Goal: Transaction & Acquisition: Purchase product/service

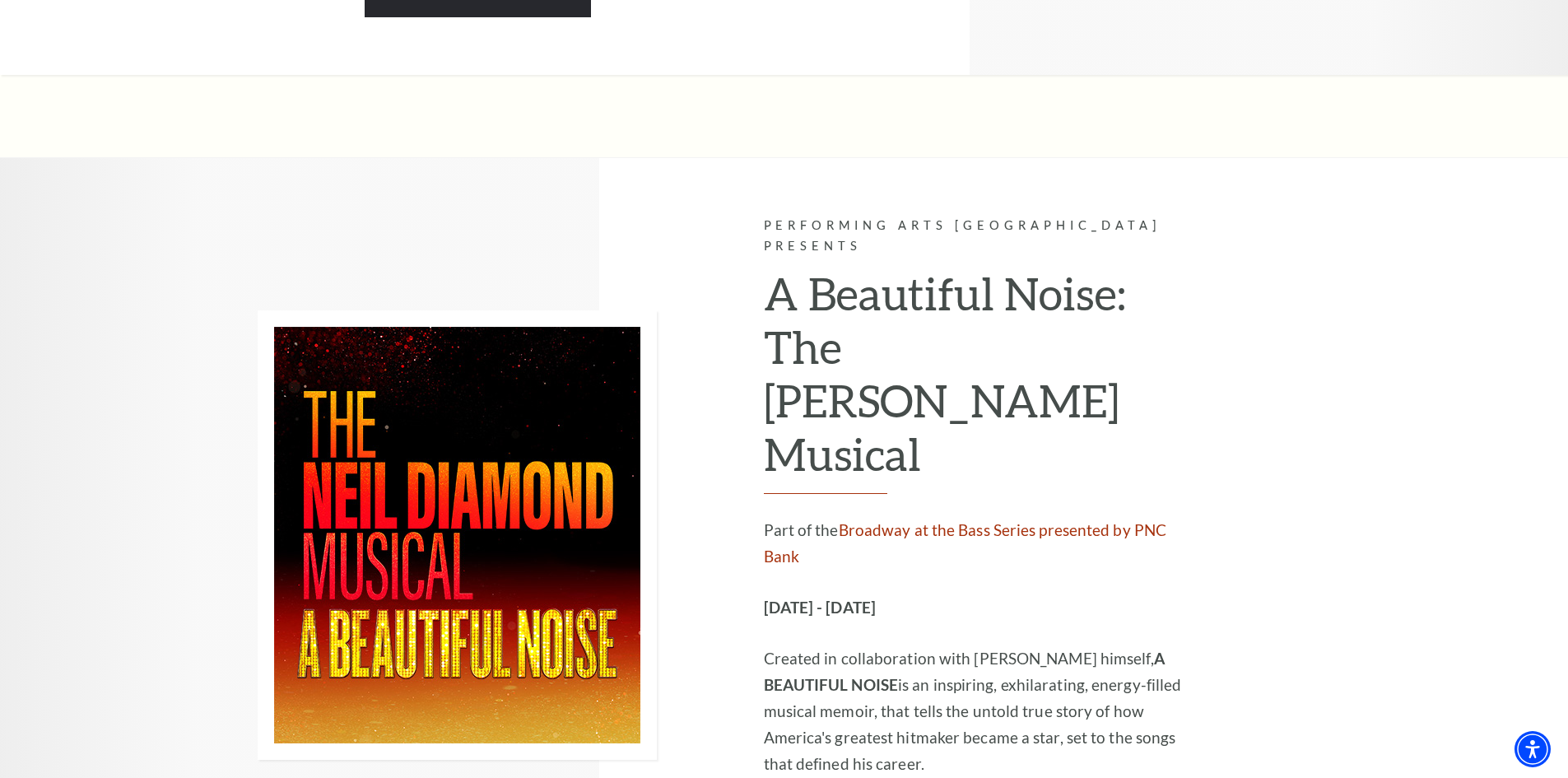
scroll to position [2470, 0]
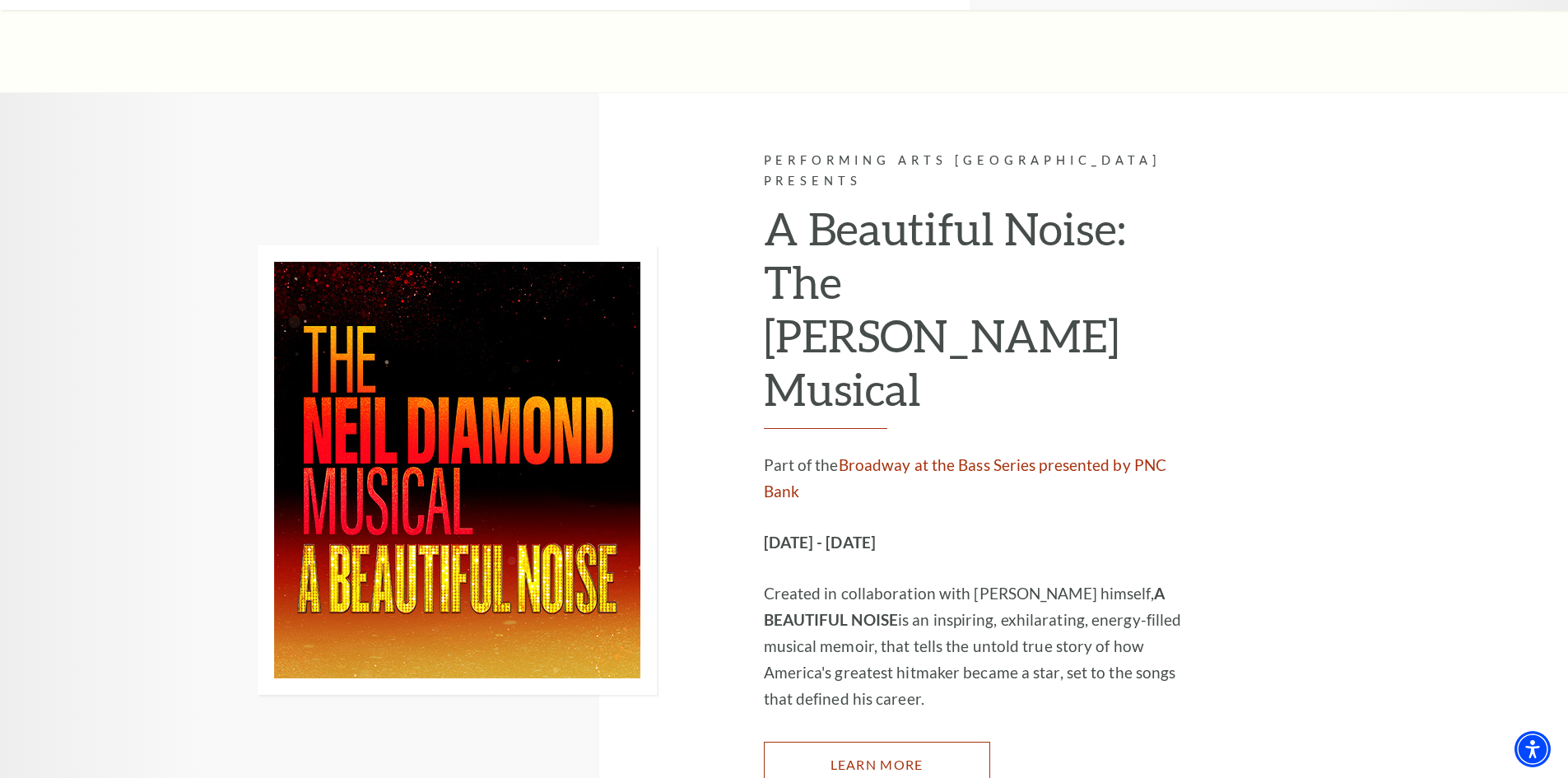
click at [865, 742] on link "Learn More" at bounding box center [876, 765] width 226 height 46
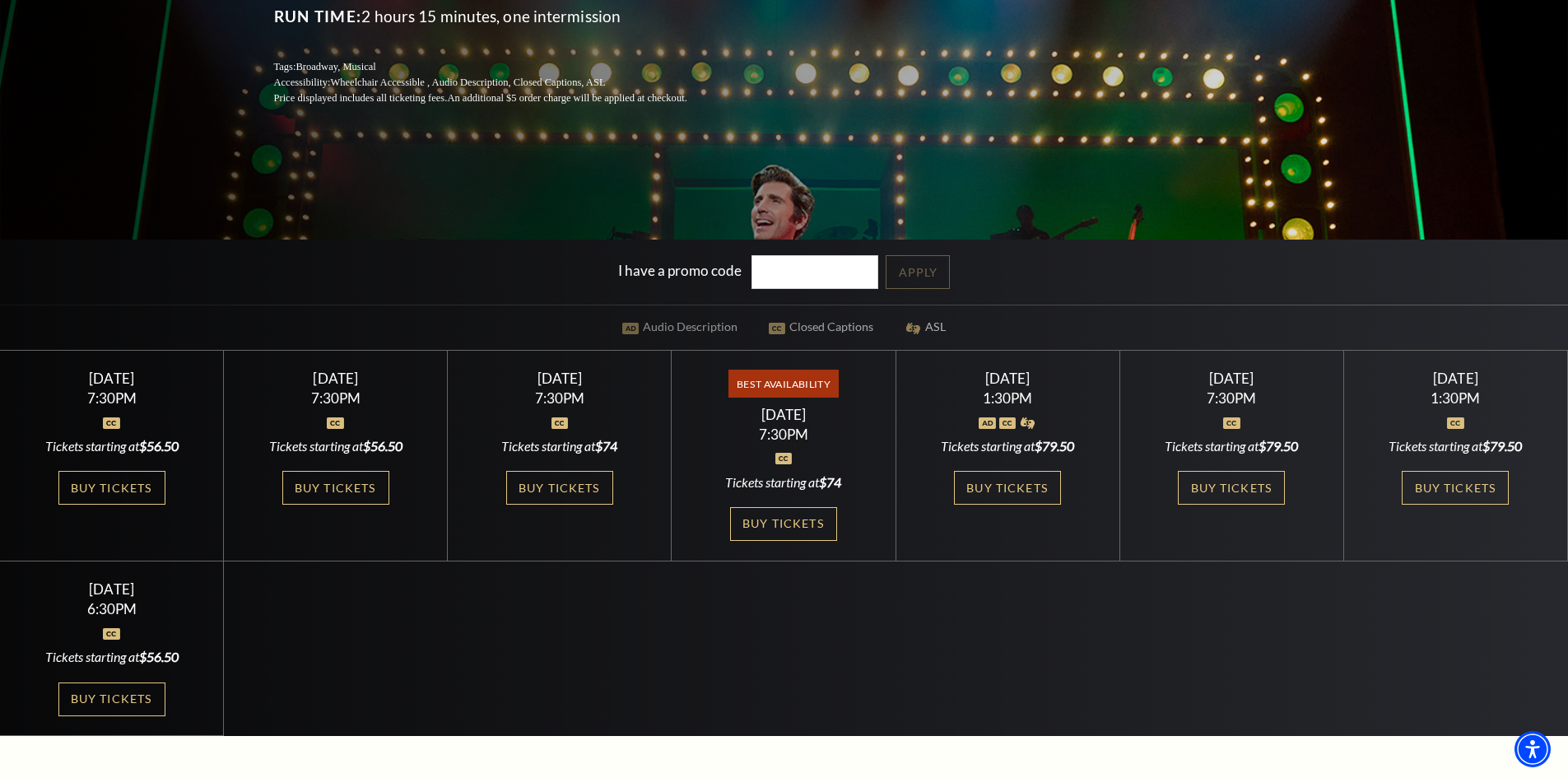
scroll to position [411, 0]
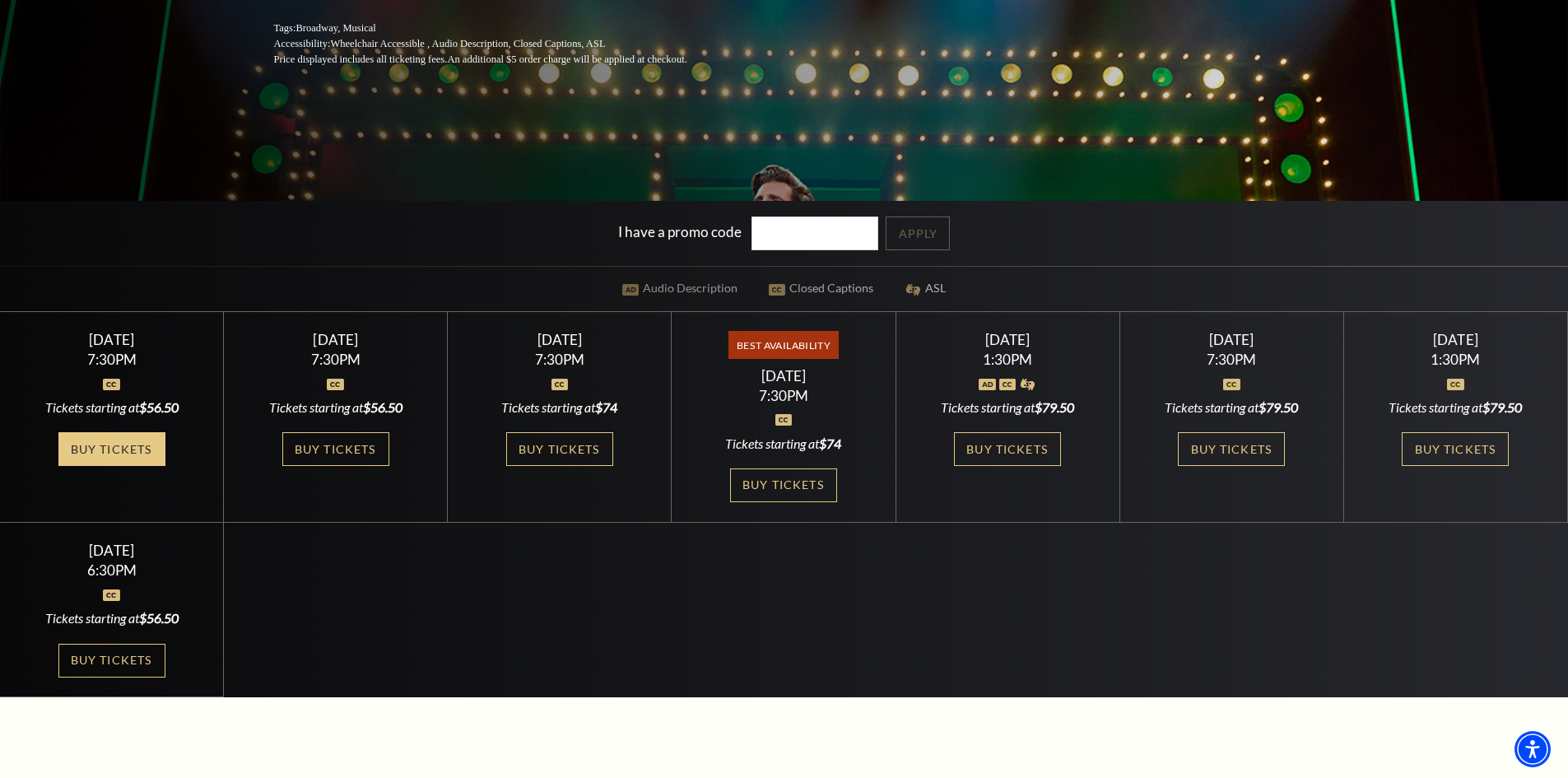
click at [107, 444] on link "Buy Tickets" at bounding box center [112, 449] width 107 height 34
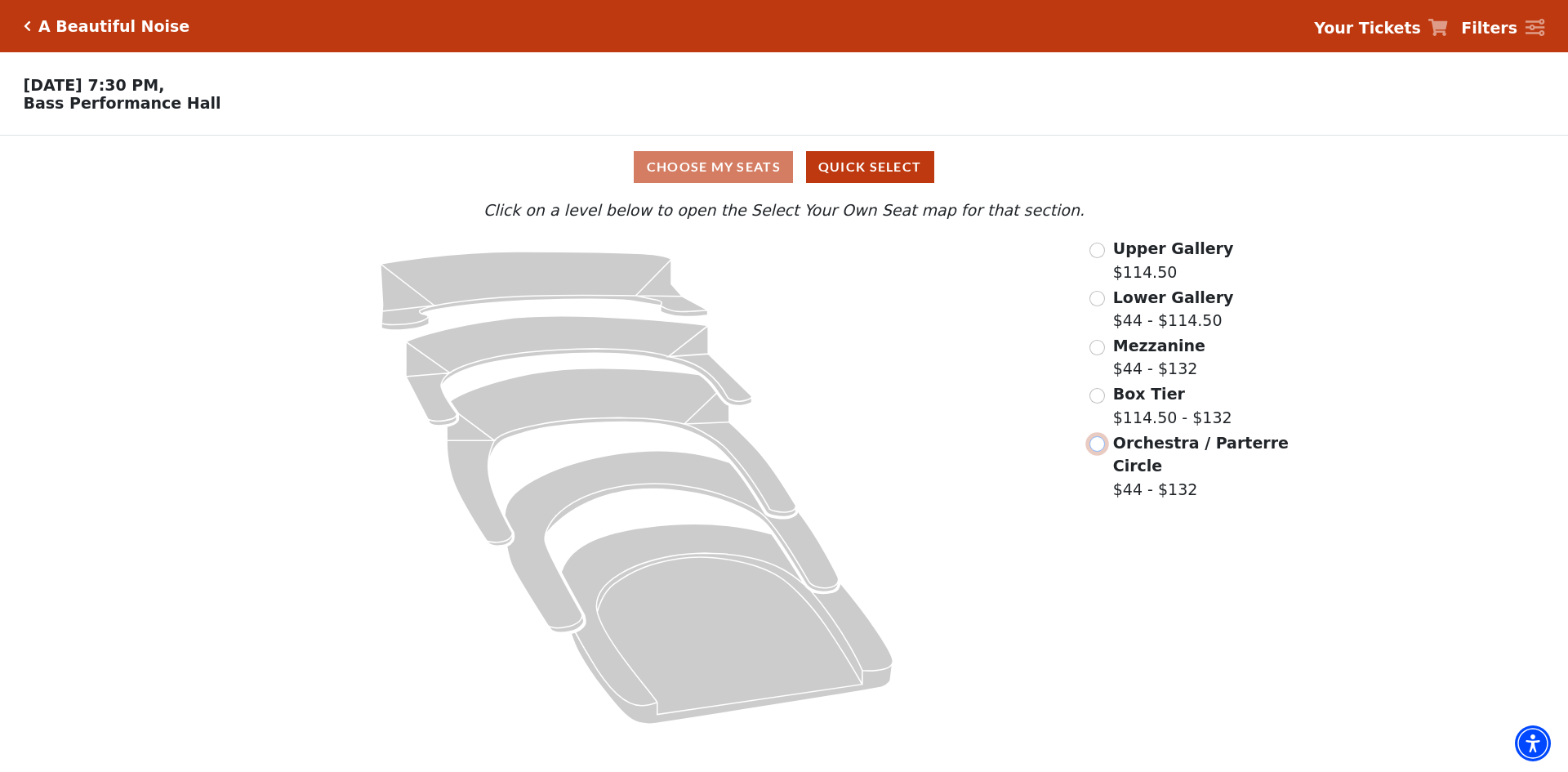
click at [1099, 452] on input "Orchestra / Parterre Circle$44 - $132\a" at bounding box center [1098, 444] width 16 height 16
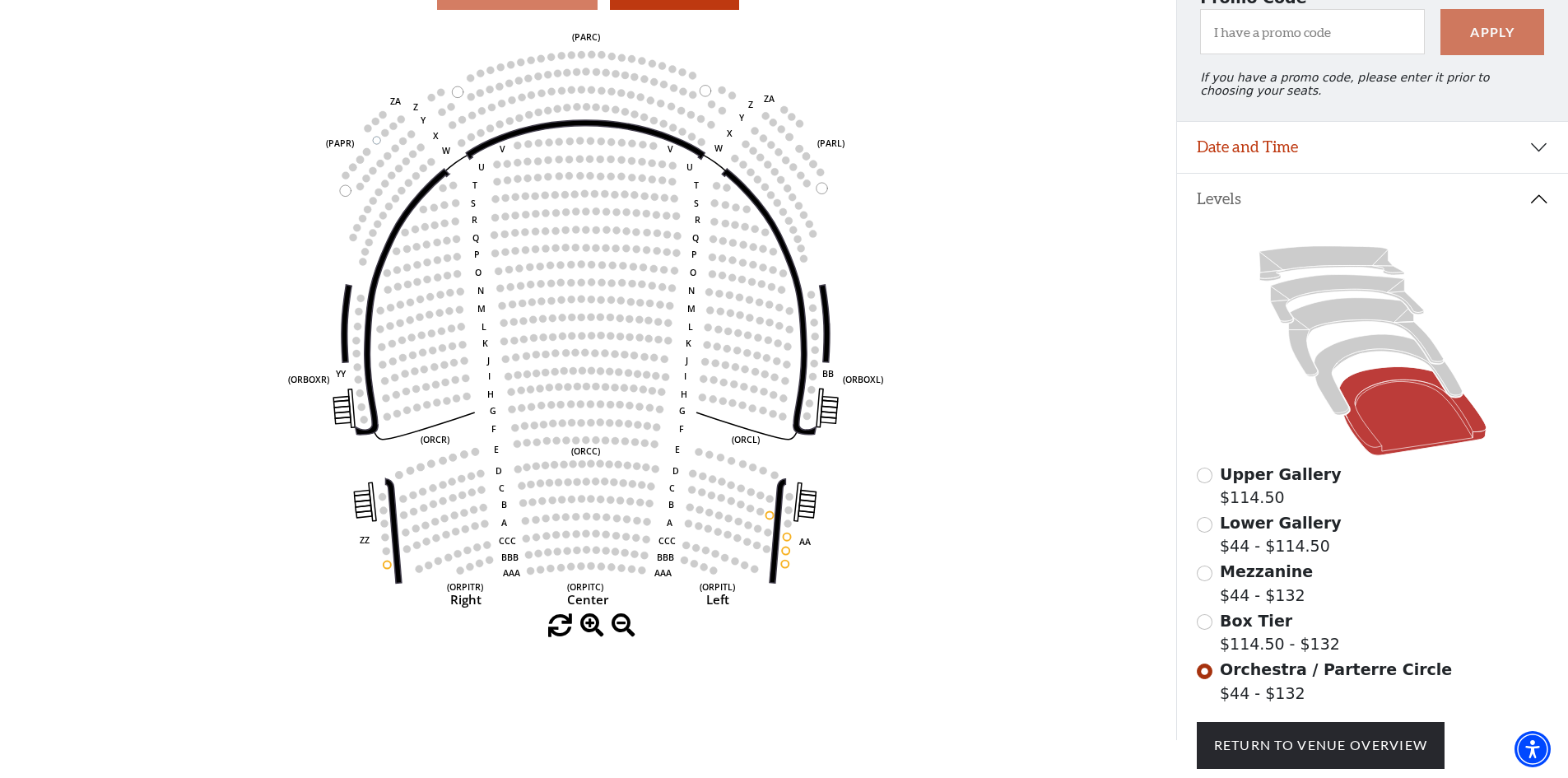
scroll to position [247, 0]
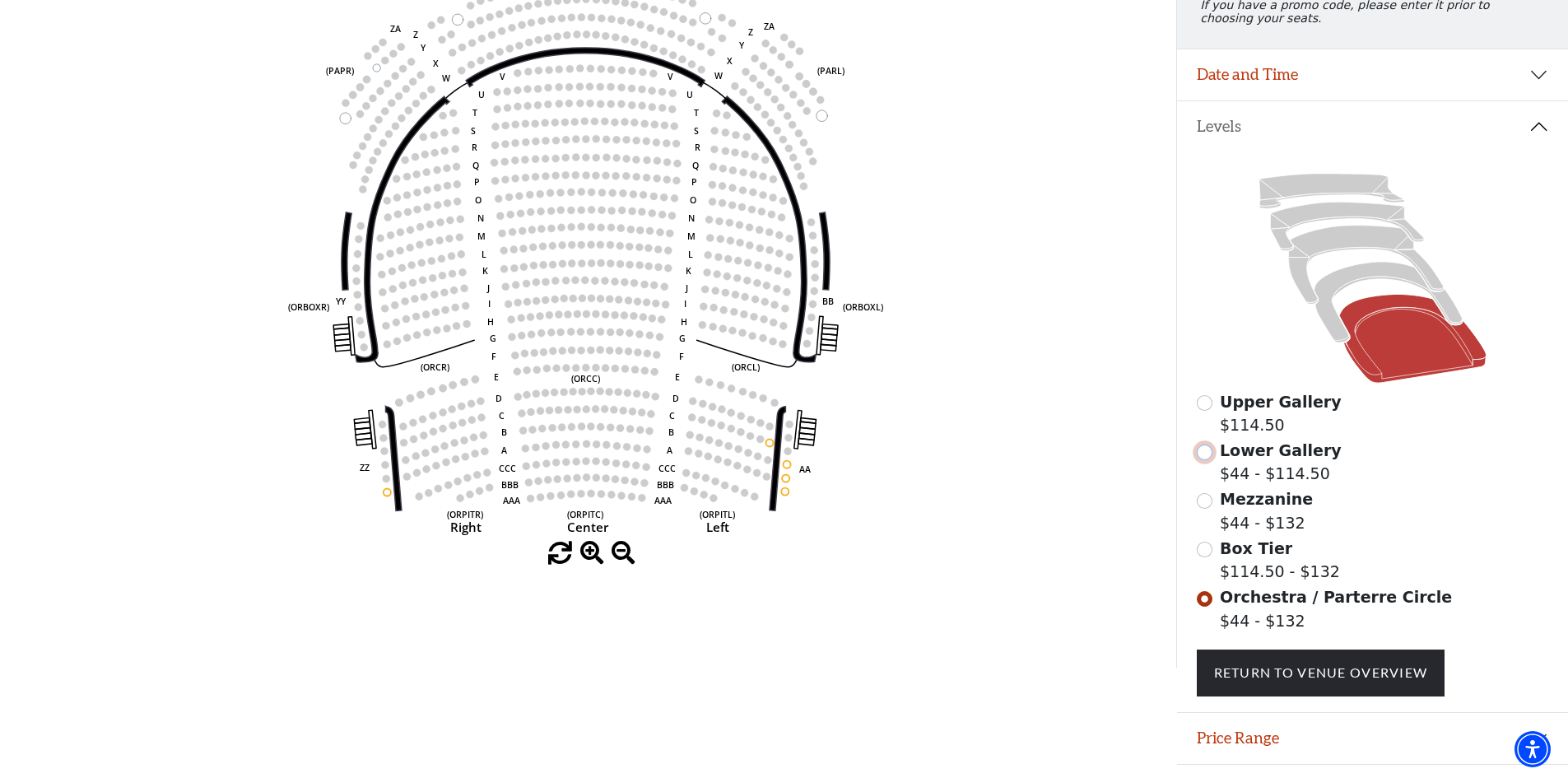
click at [1211, 460] on input "Lower Gallery$44 - $114.50\a" at bounding box center [1205, 452] width 16 height 16
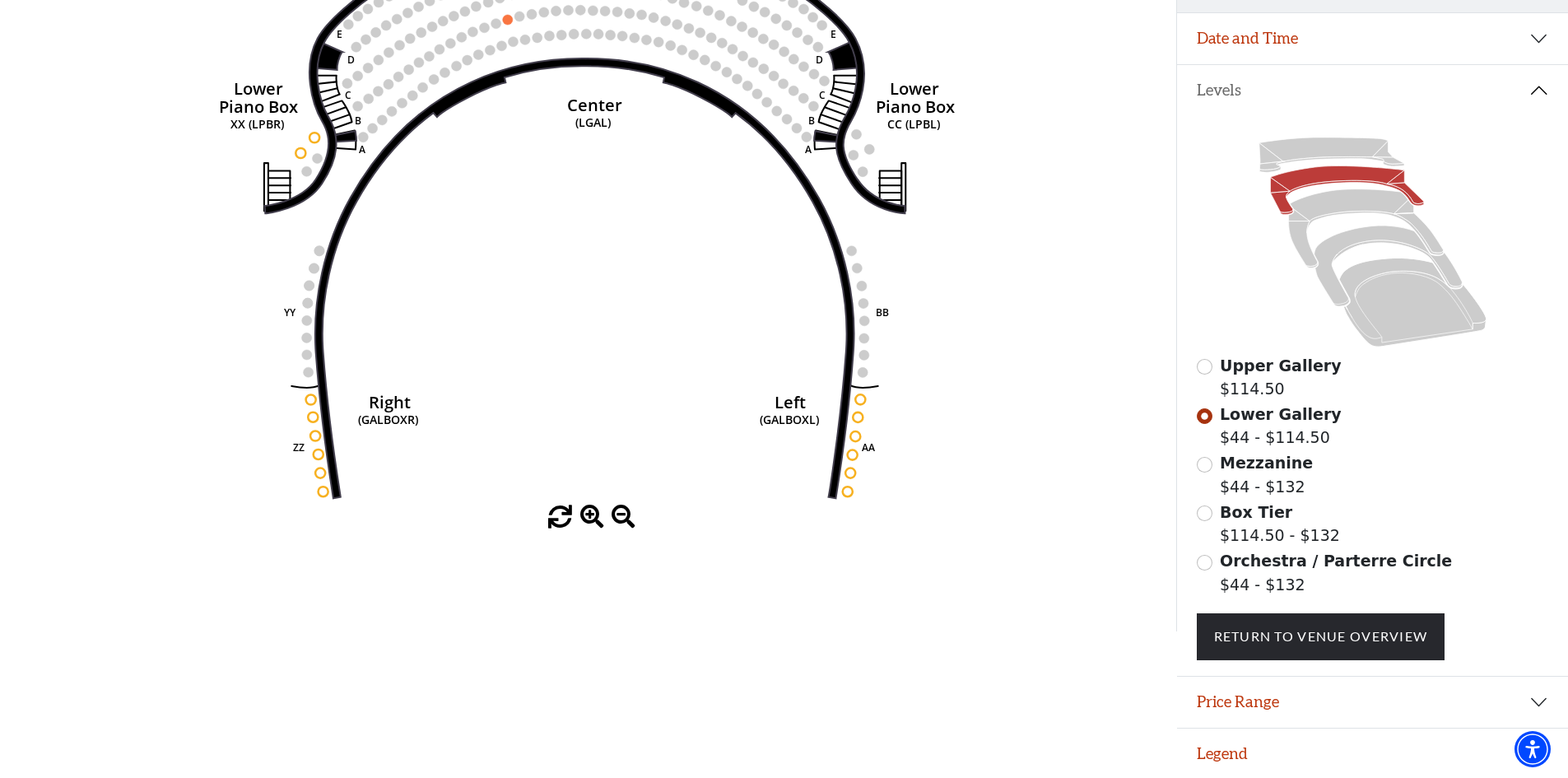
scroll to position [296, 0]
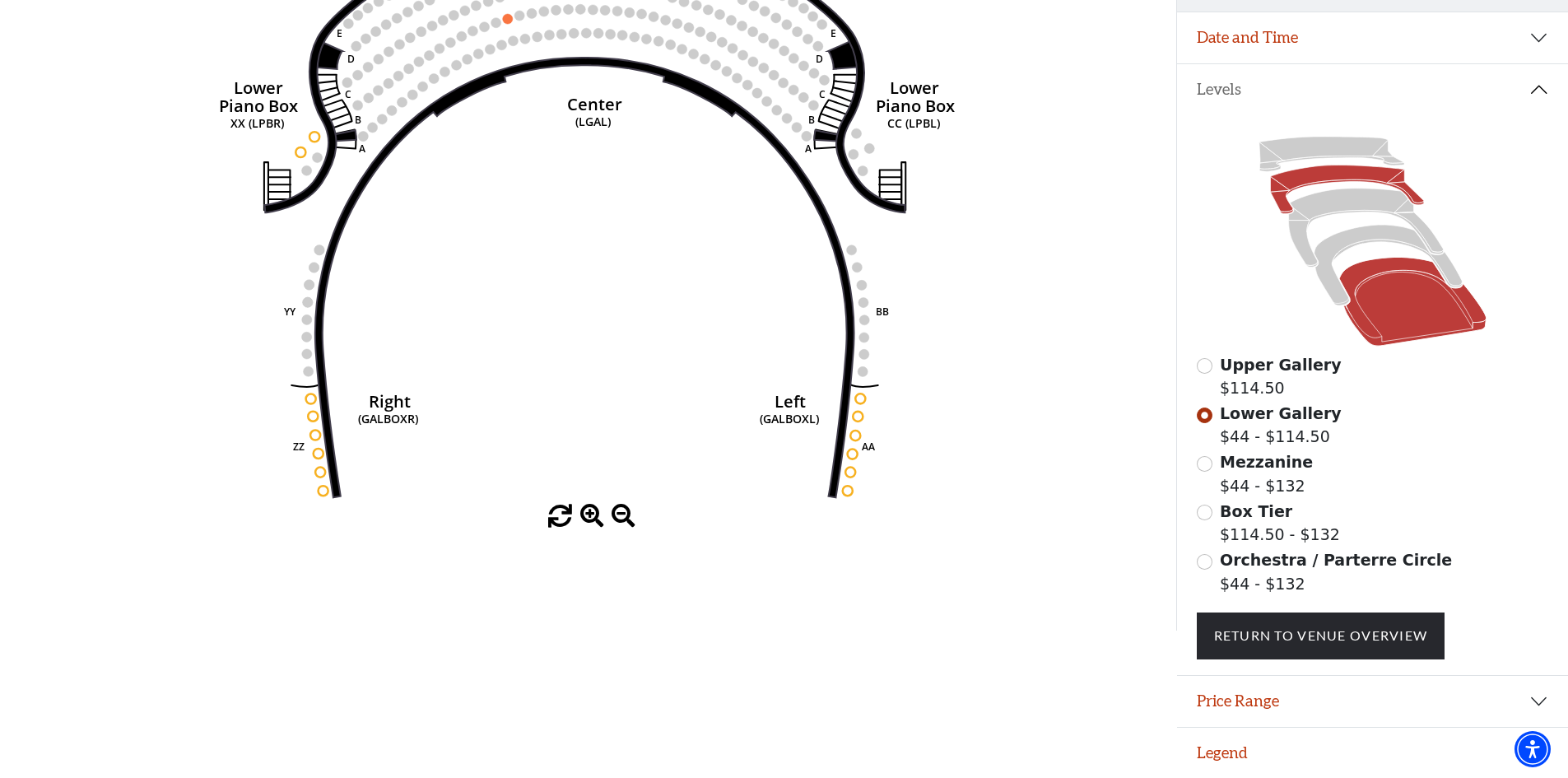
click at [1373, 301] on icon at bounding box center [1413, 302] width 147 height 89
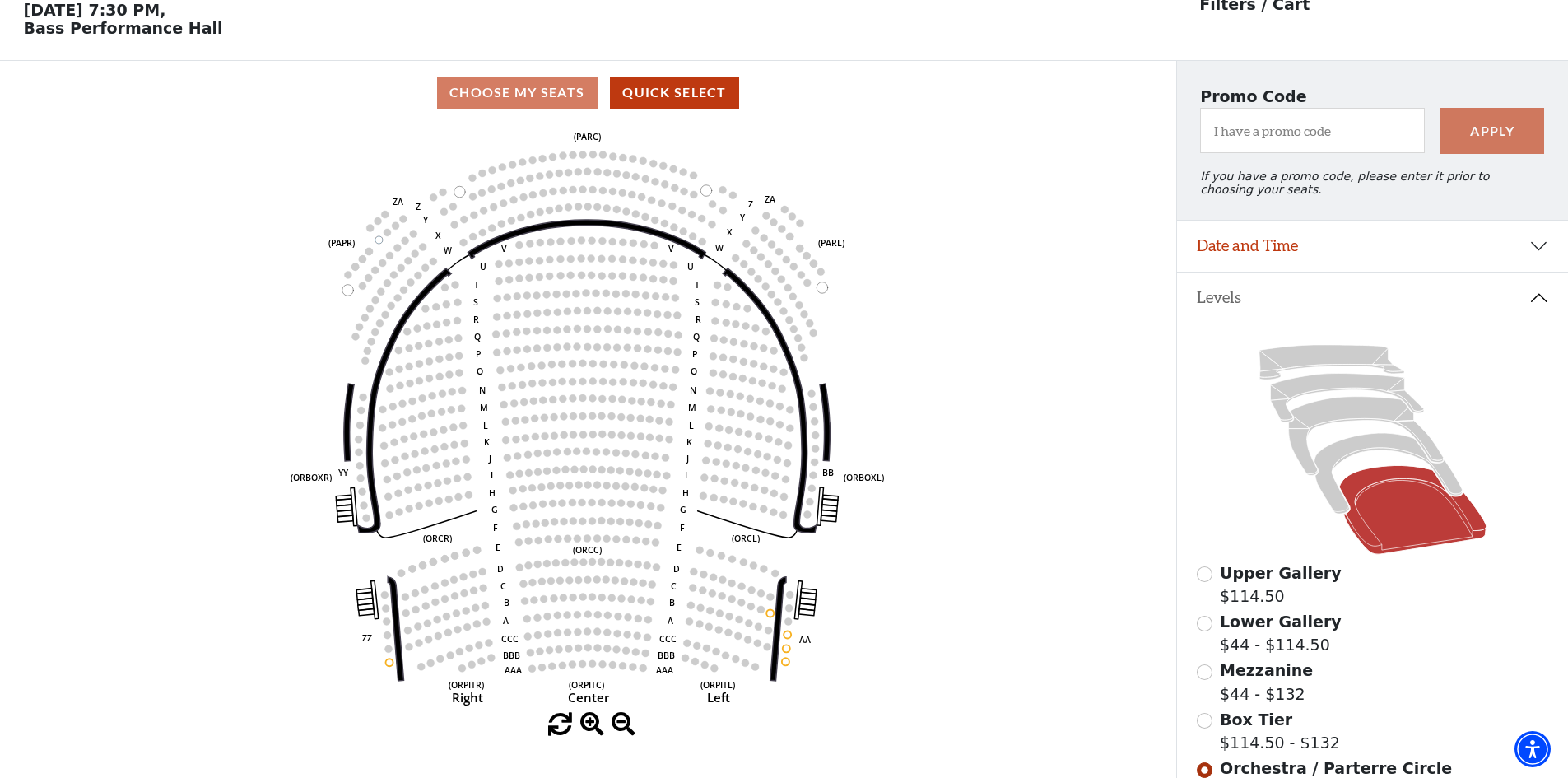
scroll to position [77, 0]
click at [1447, 491] on icon at bounding box center [1387, 473] width 148 height 81
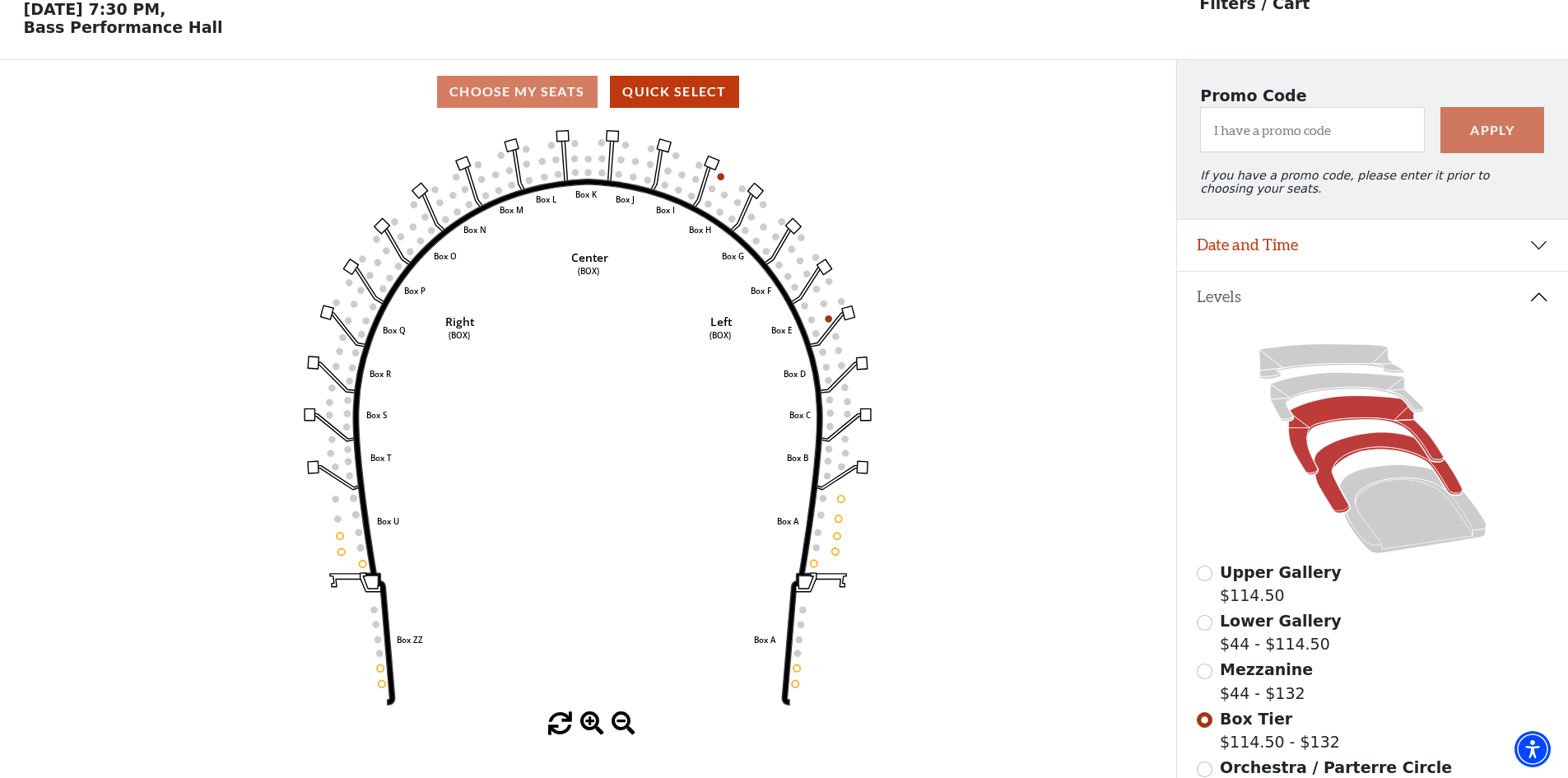
click at [1430, 457] on icon at bounding box center [1365, 435] width 154 height 79
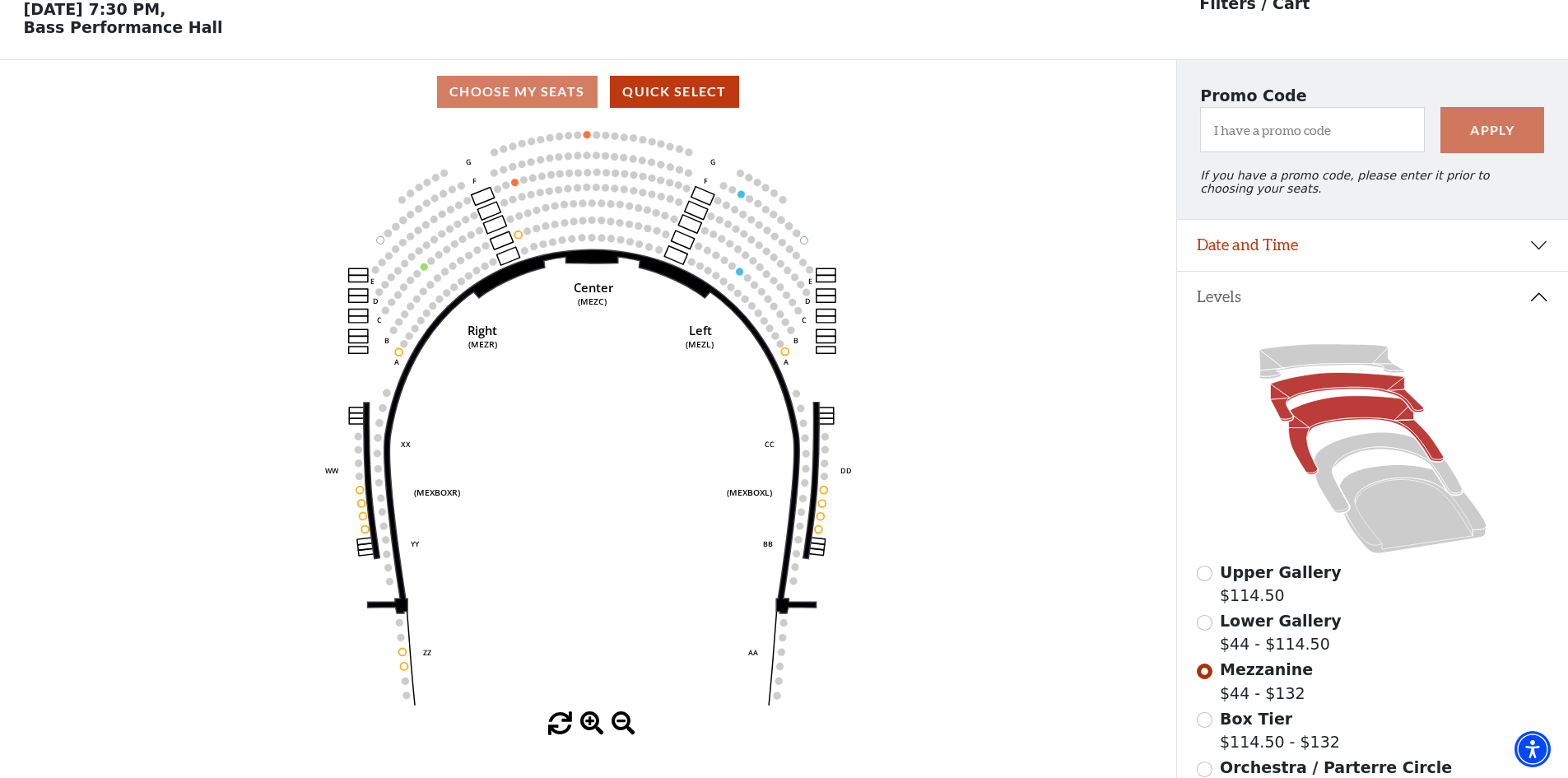
click at [1350, 394] on icon at bounding box center [1347, 397] width 153 height 49
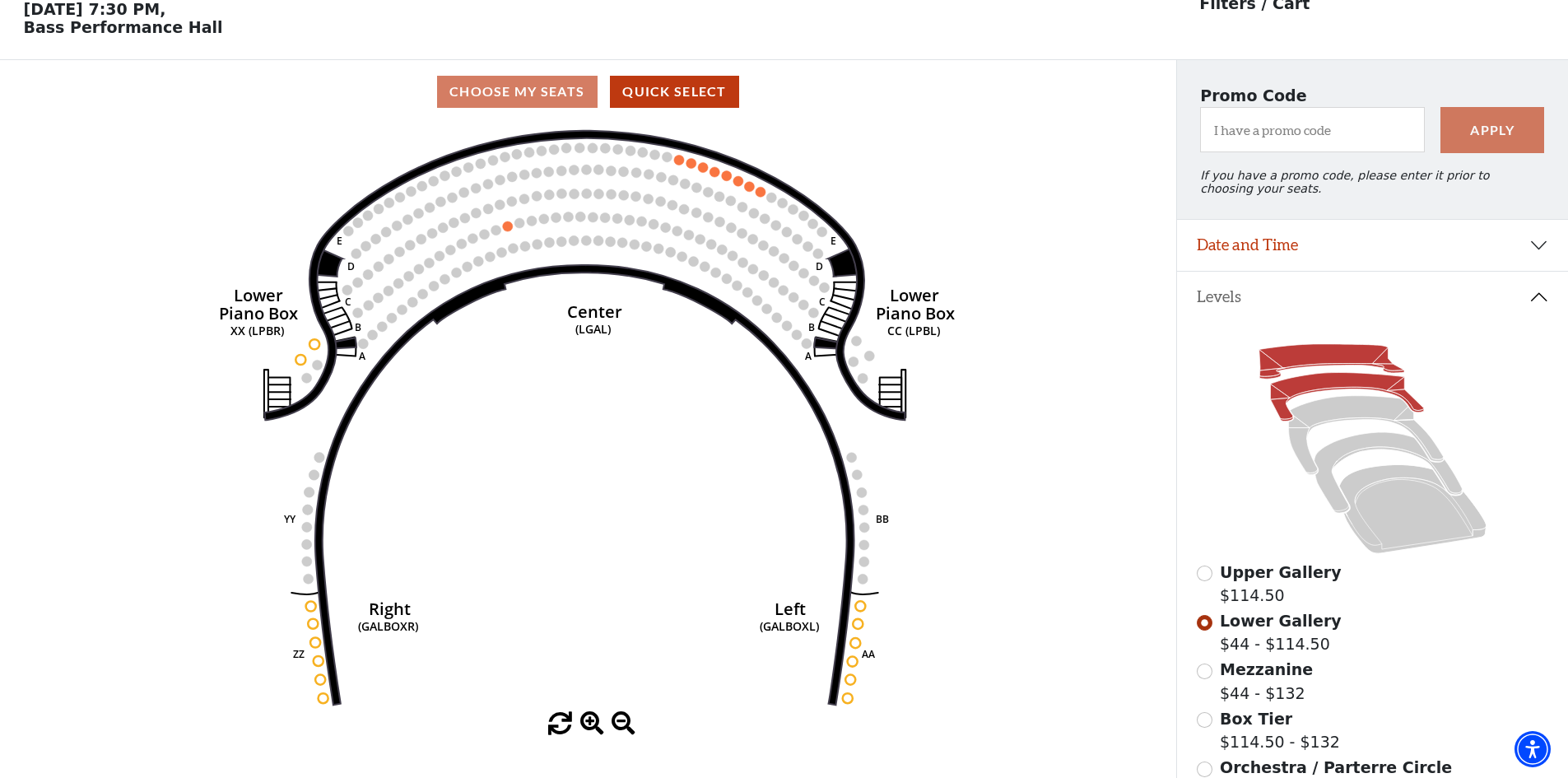
click at [1358, 368] on icon at bounding box center [1331, 362] width 145 height 35
